Goal: Information Seeking & Learning: Learn about a topic

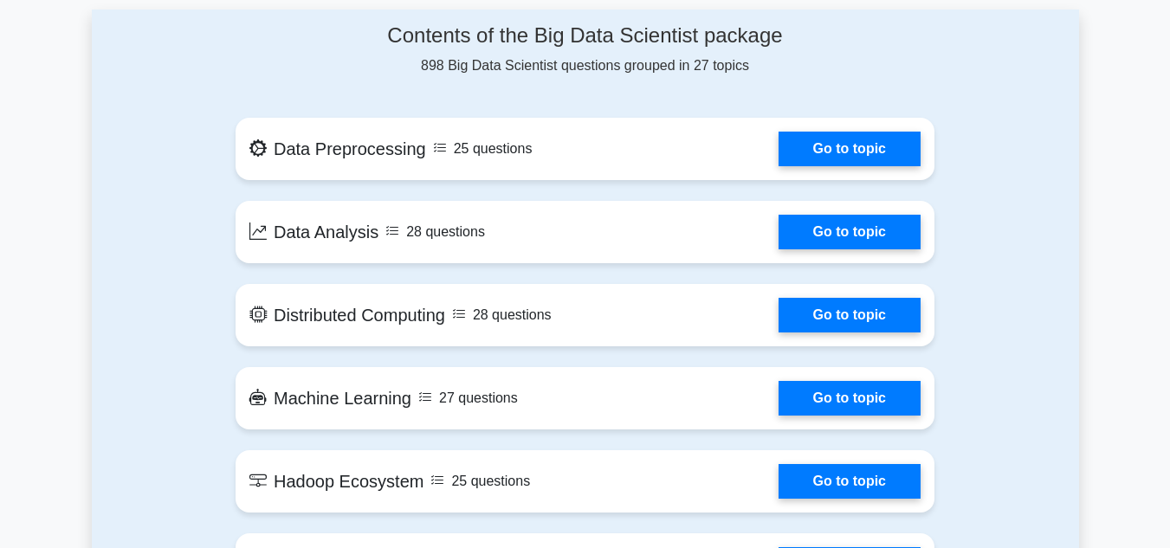
scroll to position [959, 0]
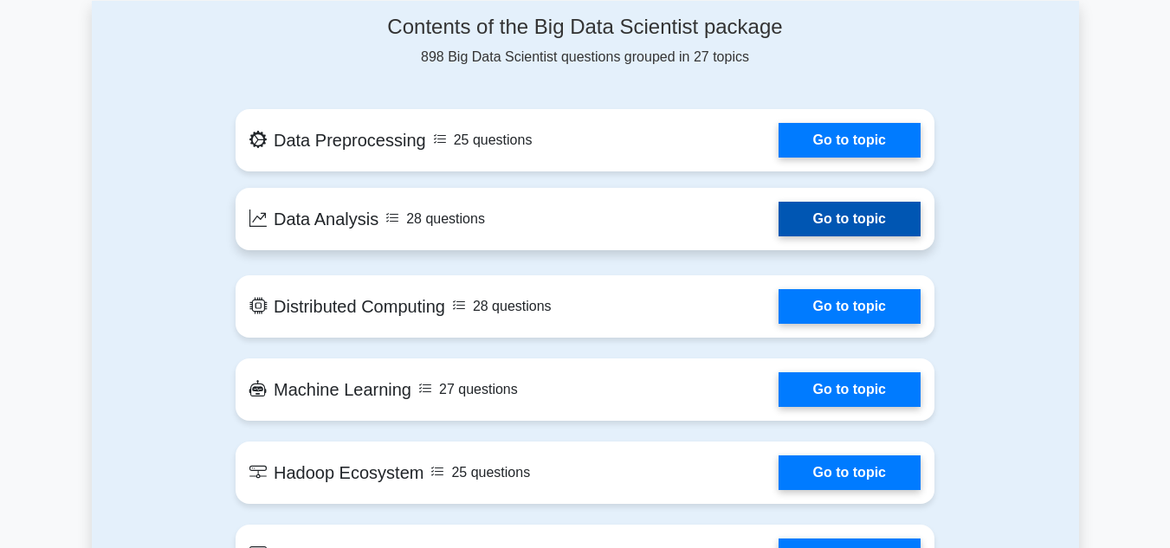
click at [859, 202] on link "Go to topic" at bounding box center [850, 219] width 142 height 35
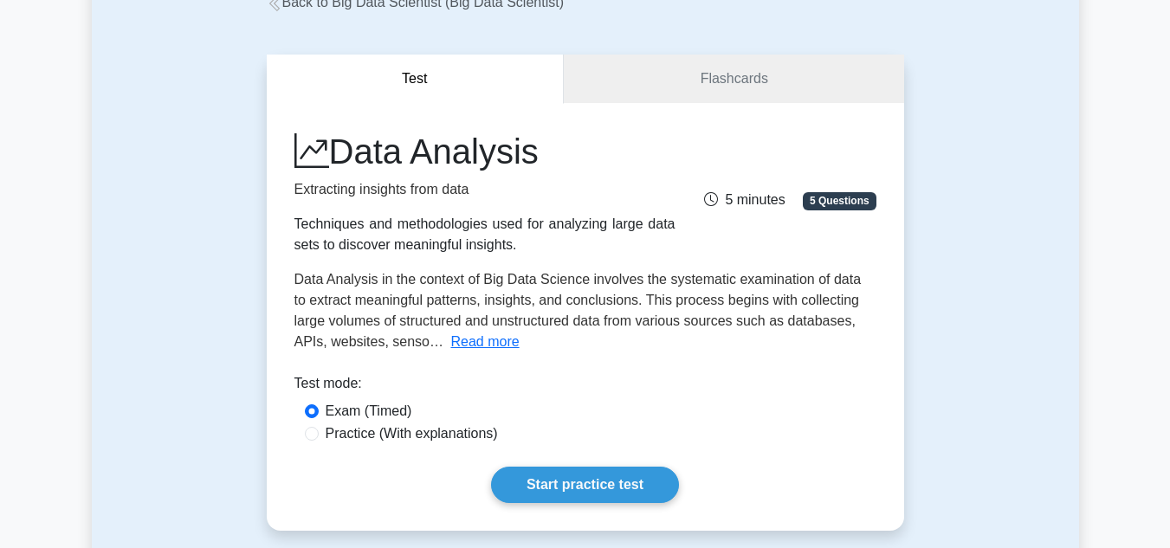
scroll to position [114, 0]
click at [314, 435] on input "Practice (With explanations)" at bounding box center [312, 434] width 14 height 14
radio input "true"
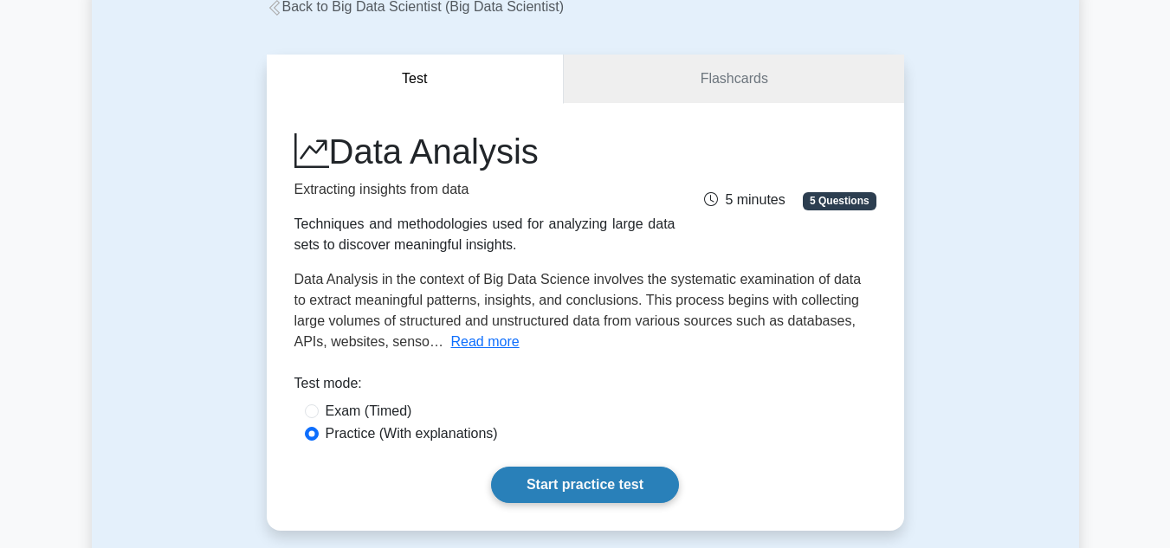
click at [542, 475] on link "Start practice test" at bounding box center [585, 485] width 188 height 36
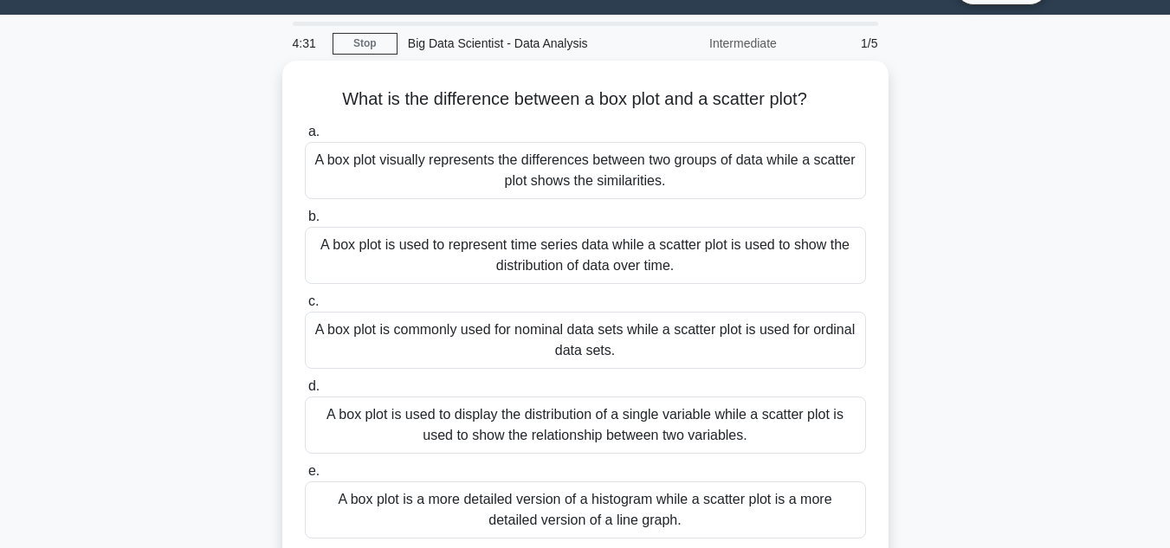
scroll to position [39, 0]
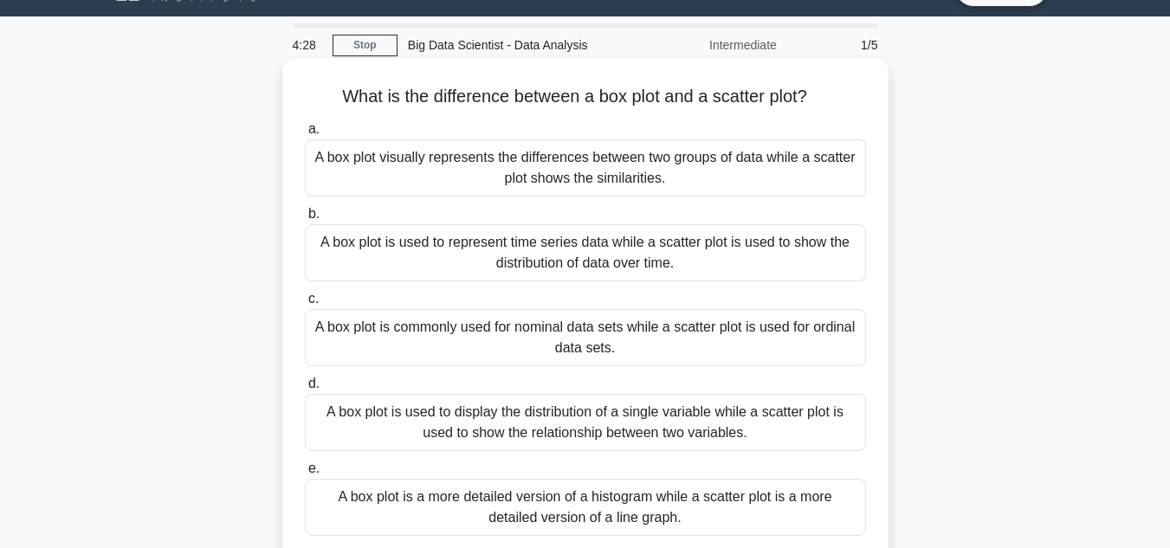
click at [670, 182] on div "A box plot visually represents the differences between two groups of data while…" at bounding box center [585, 167] width 561 height 57
click at [305, 135] on input "a. A box plot visually represents the differences between two groups of data wh…" at bounding box center [305, 129] width 0 height 11
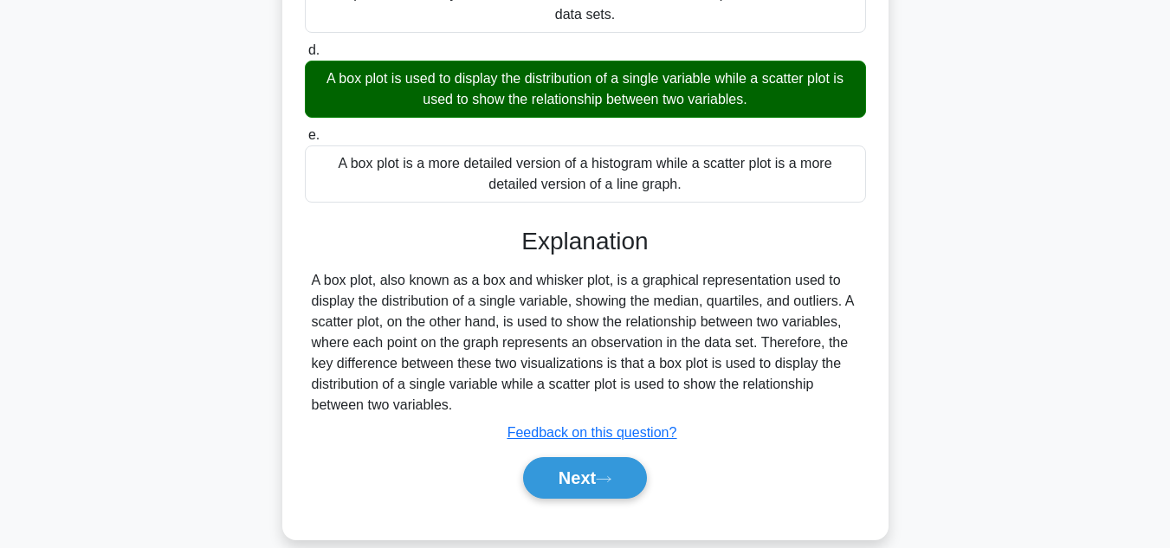
scroll to position [399, 0]
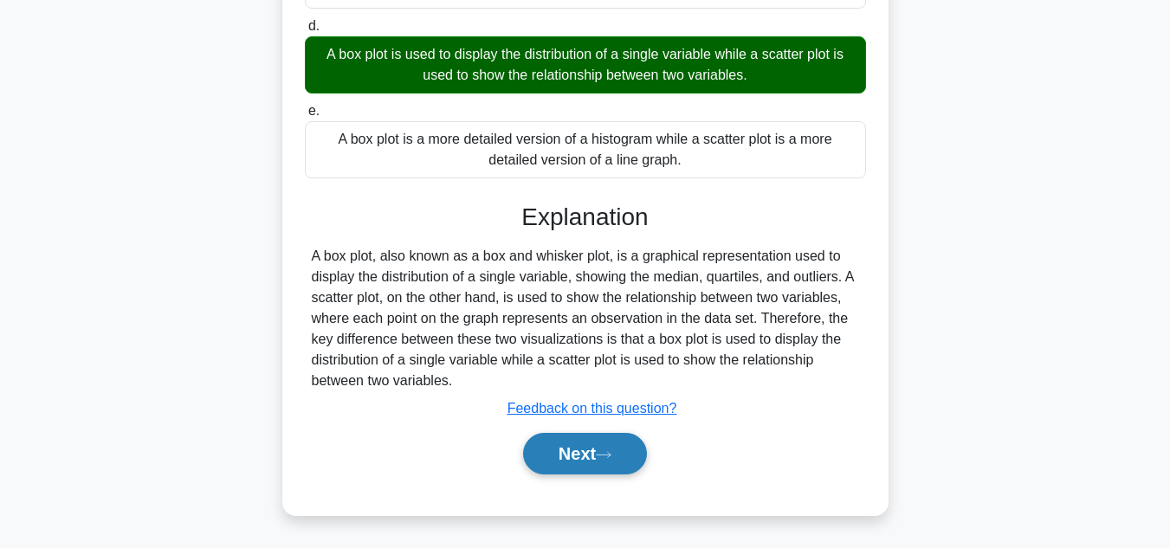
click at [609, 438] on button "Next" at bounding box center [585, 454] width 124 height 42
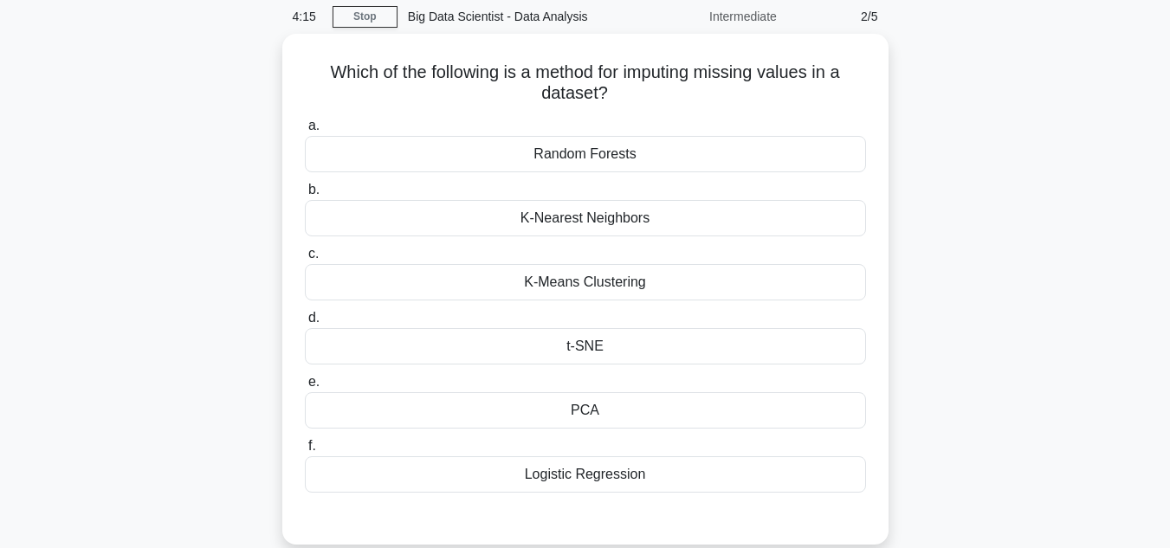
scroll to position [62, 0]
click at [632, 164] on div "Random Forests" at bounding box center [585, 156] width 561 height 36
click at [305, 133] on input "a. Random Forests" at bounding box center [305, 127] width 0 height 11
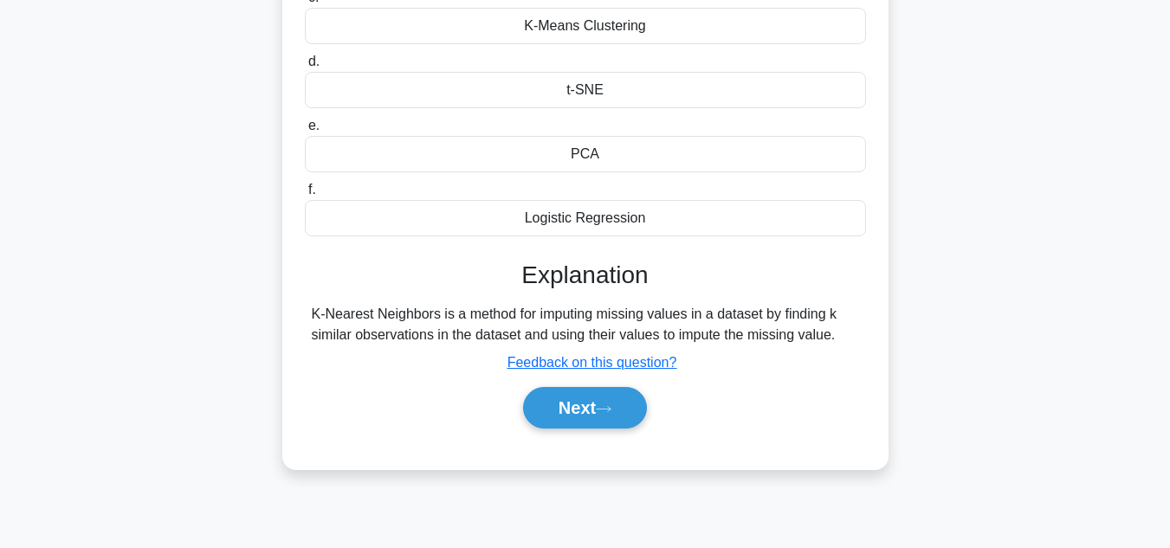
scroll to position [325, 0]
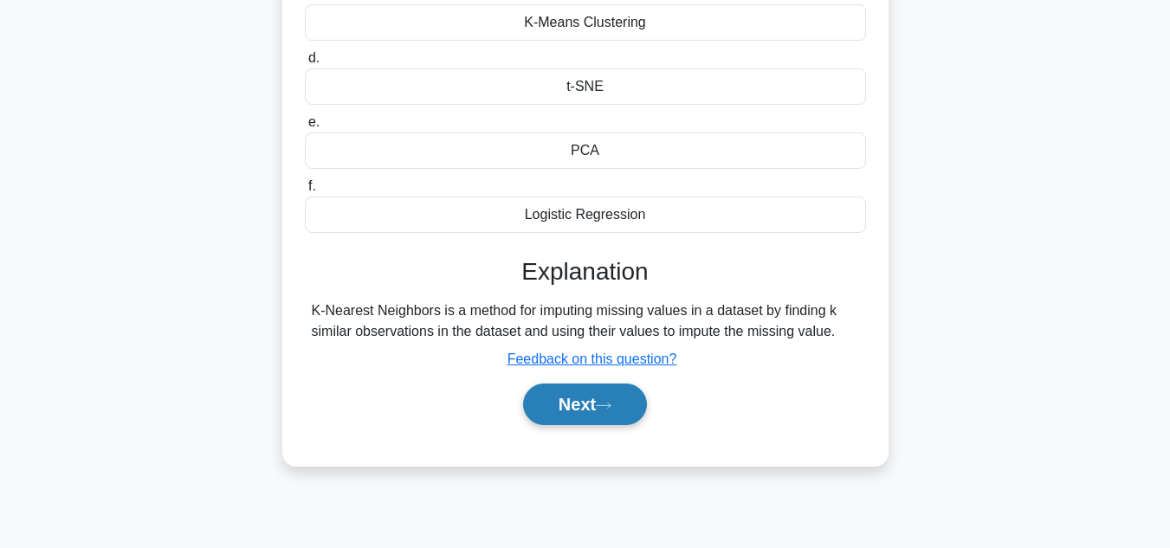
click at [555, 392] on button "Next" at bounding box center [585, 405] width 124 height 42
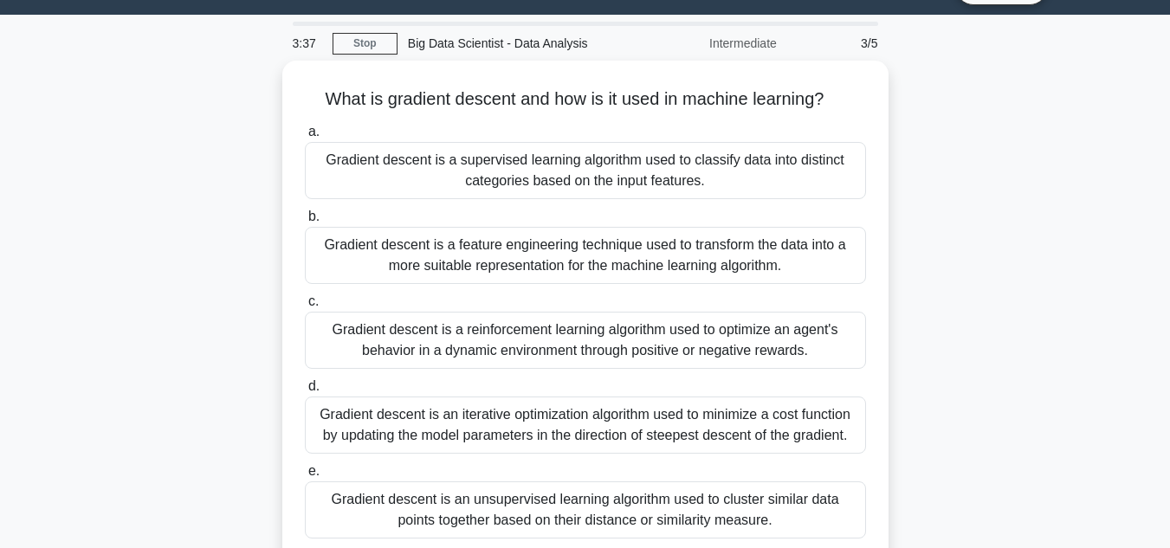
scroll to position [0, 0]
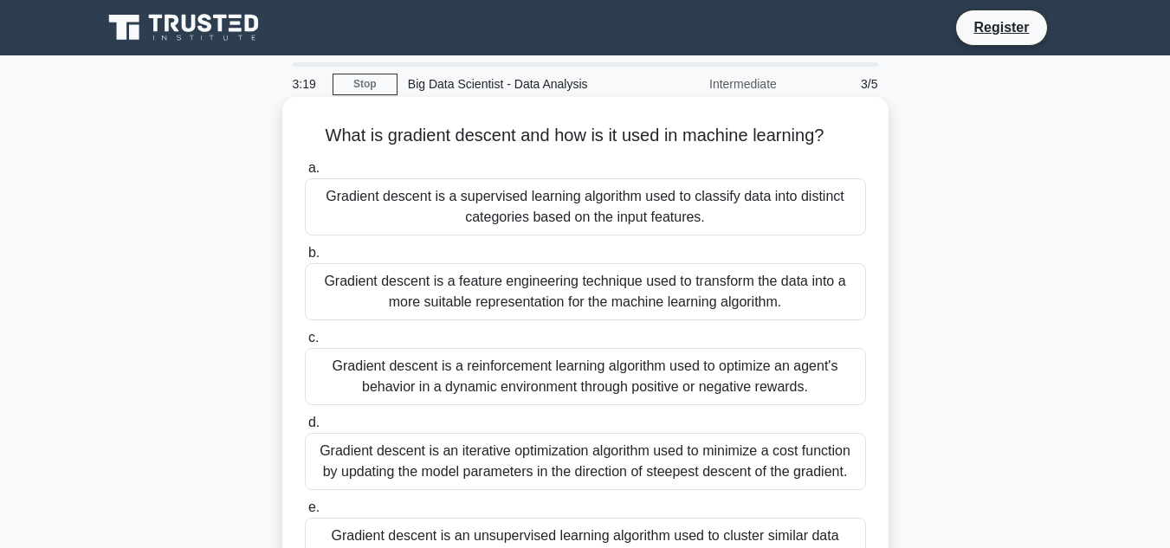
click at [524, 379] on div "Gradient descent is a reinforcement learning algorithm used to optimize an agen…" at bounding box center [585, 376] width 561 height 57
click at [305, 344] on input "c. Gradient descent is a reinforcement learning algorithm used to optimize an a…" at bounding box center [305, 338] width 0 height 11
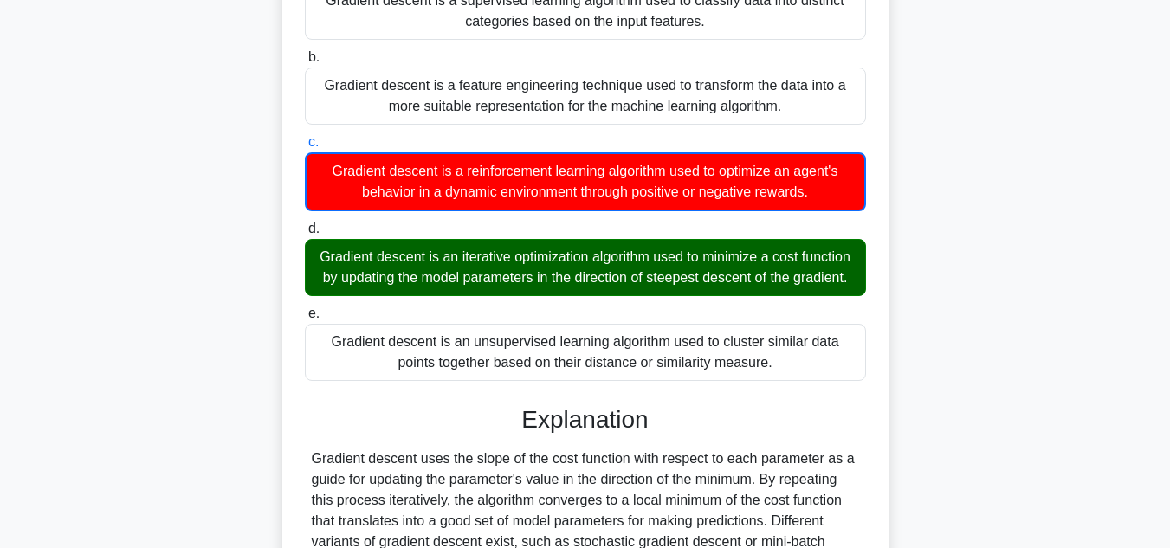
scroll to position [399, 0]
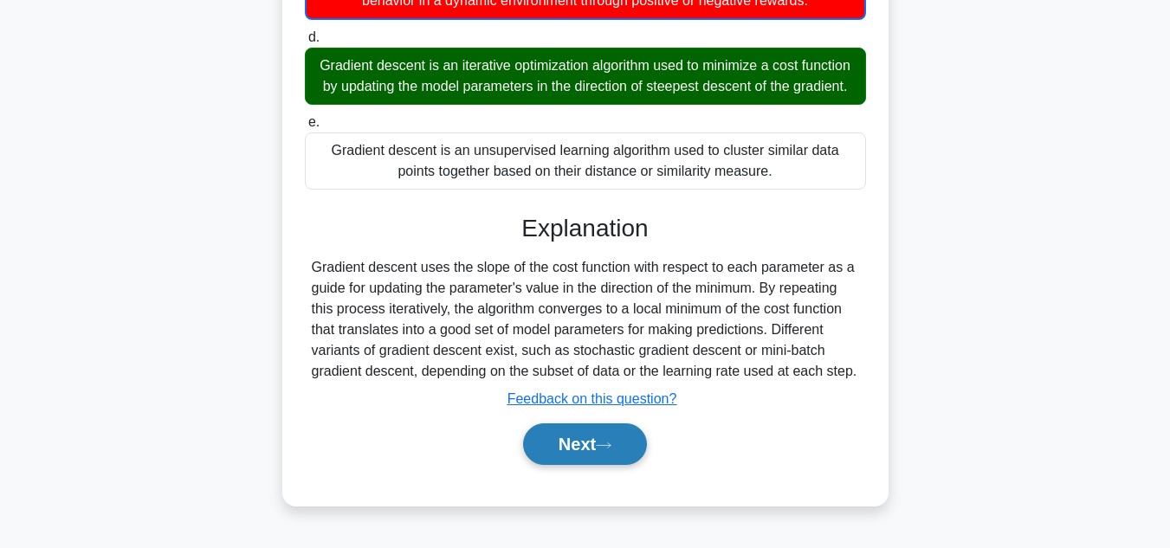
click at [626, 461] on button "Next" at bounding box center [585, 445] width 124 height 42
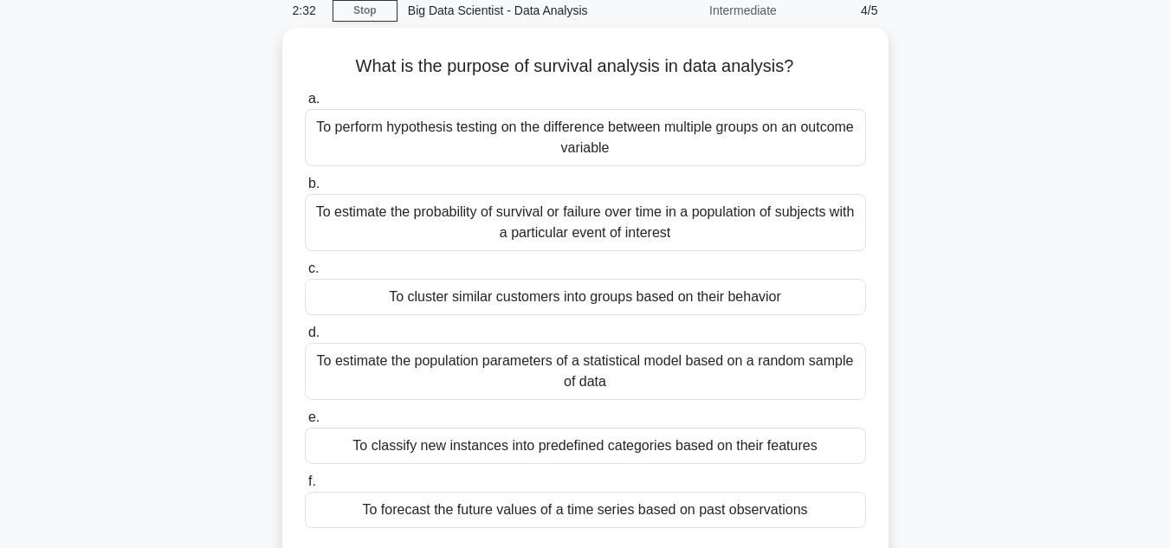
scroll to position [69, 0]
click at [653, 373] on div "To estimate the population parameters of a statistical model based on a random …" at bounding box center [585, 371] width 561 height 57
click at [305, 339] on input "d. To estimate the population parameters of a statistical model based on a rand…" at bounding box center [305, 332] width 0 height 11
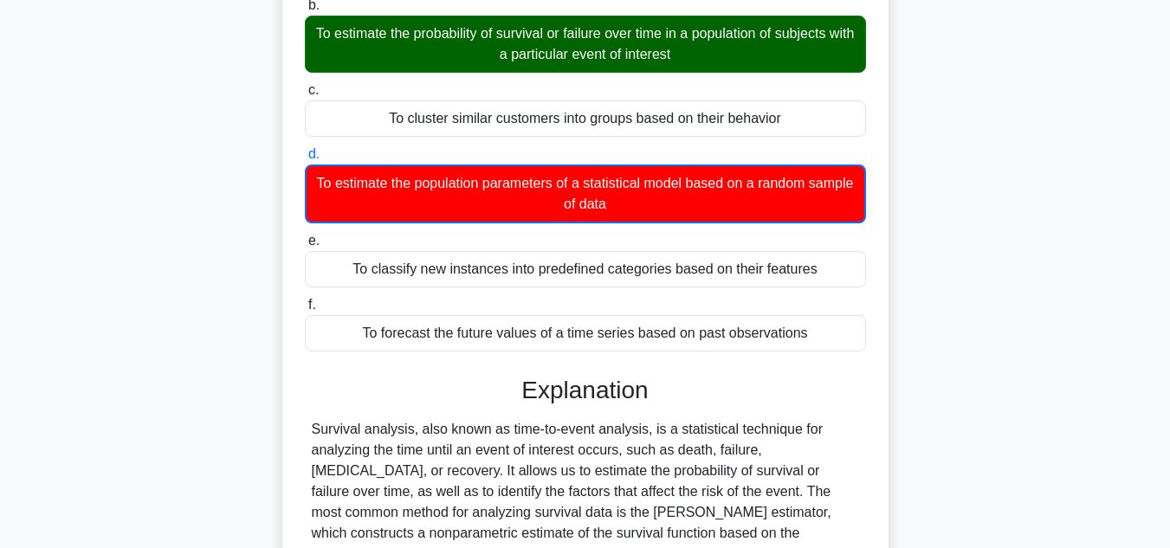
scroll to position [422, 0]
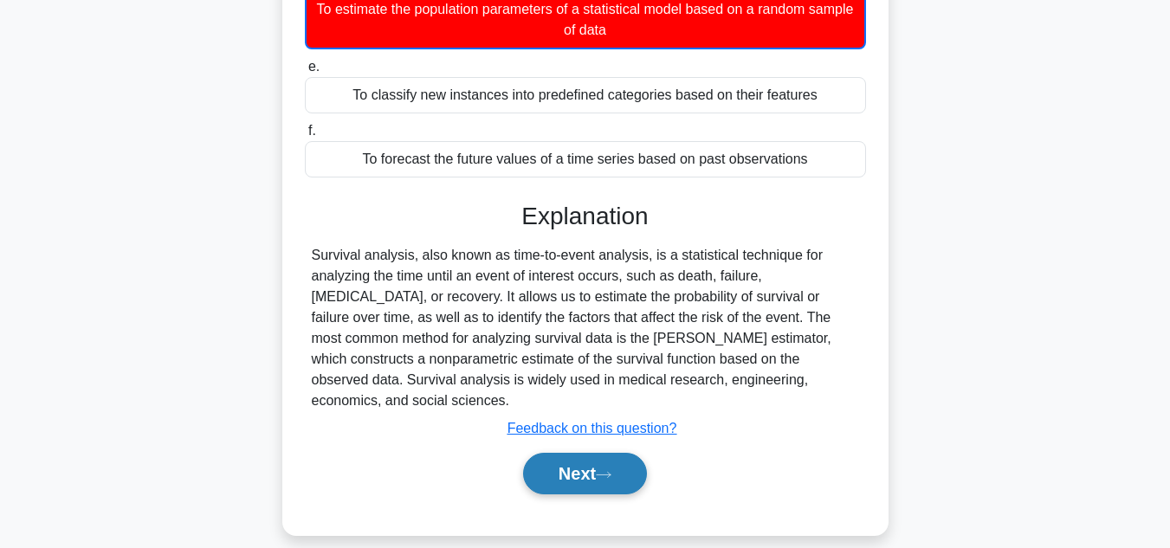
click at [635, 457] on button "Next" at bounding box center [585, 474] width 124 height 42
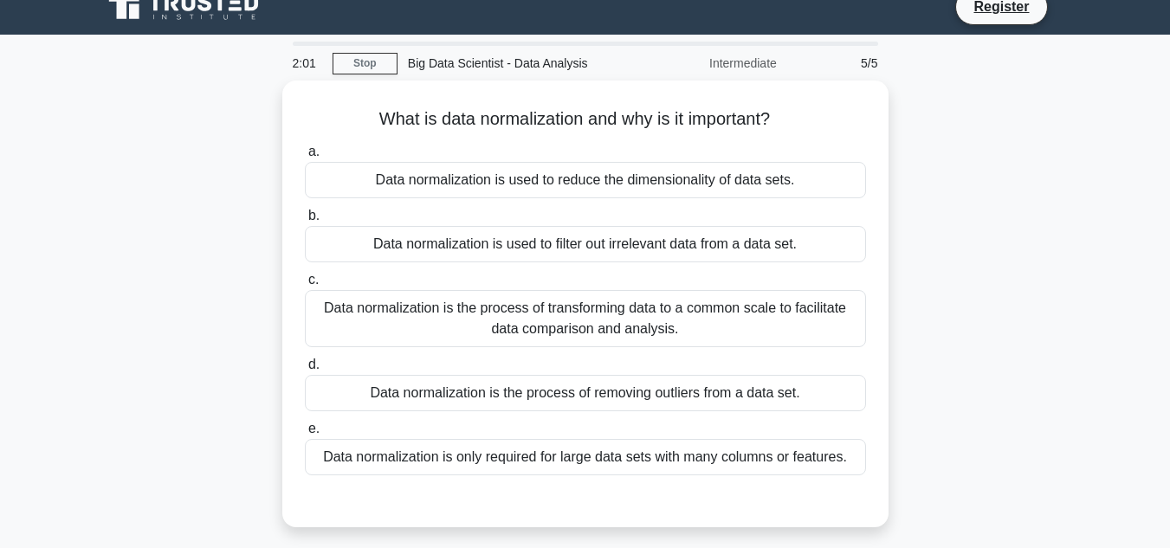
scroll to position [22, 0]
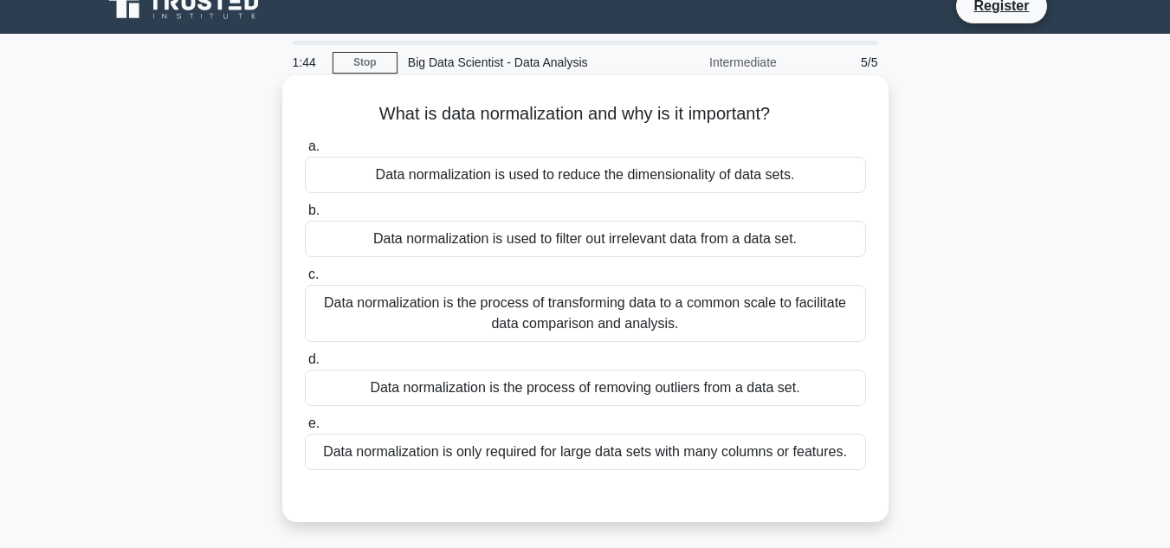
click at [569, 465] on div "Data normalization is only required for large data sets with many columns or fe…" at bounding box center [585, 452] width 561 height 36
click at [305, 430] on input "e. Data normalization is only required for large data sets with many columns or…" at bounding box center [305, 423] width 0 height 11
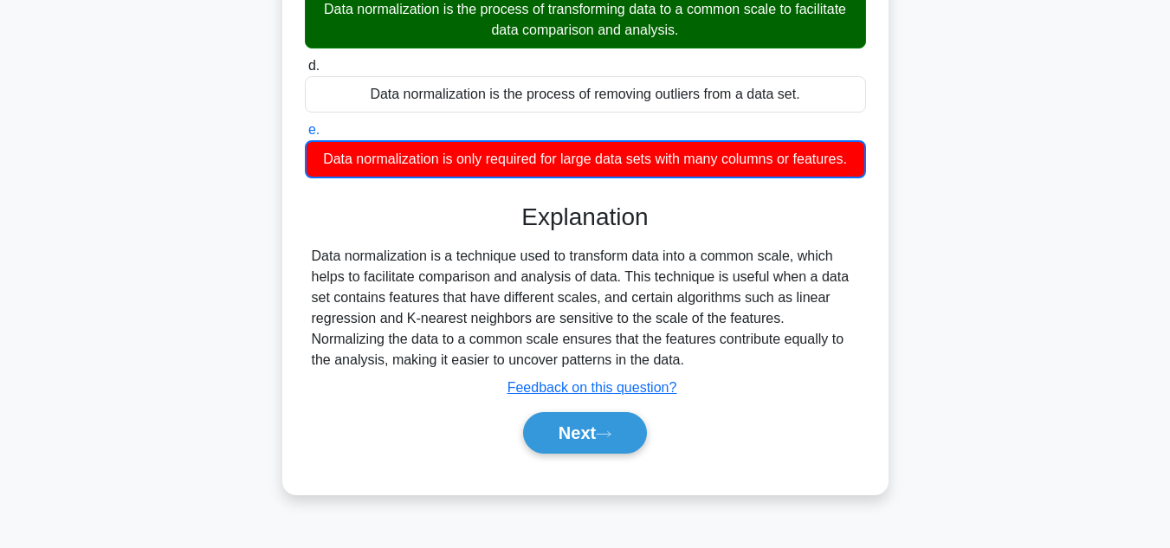
scroll to position [318, 0]
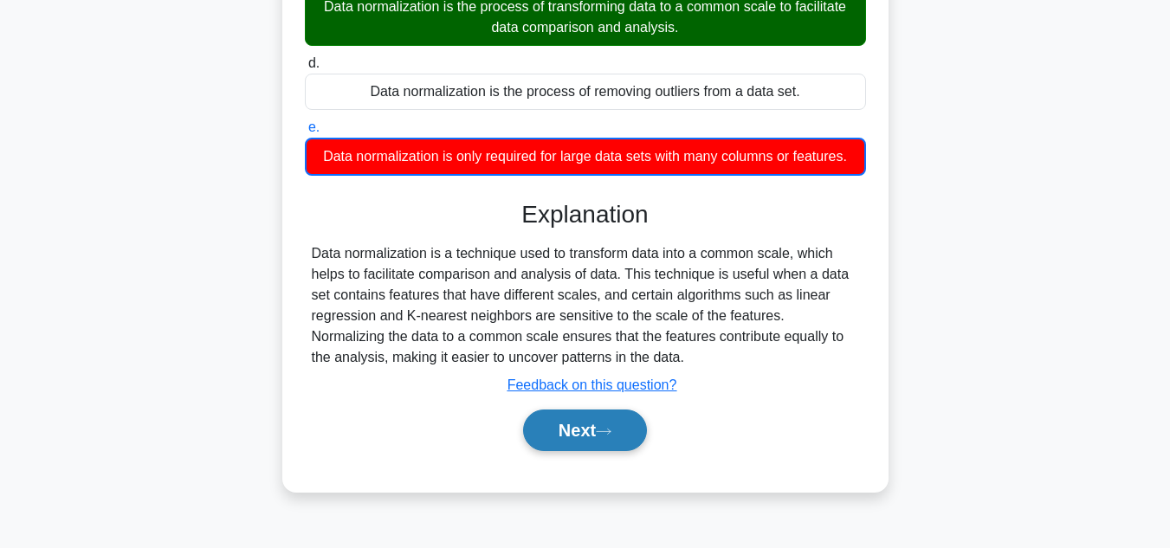
click at [638, 444] on button "Next" at bounding box center [585, 431] width 124 height 42
